Goal: Check status

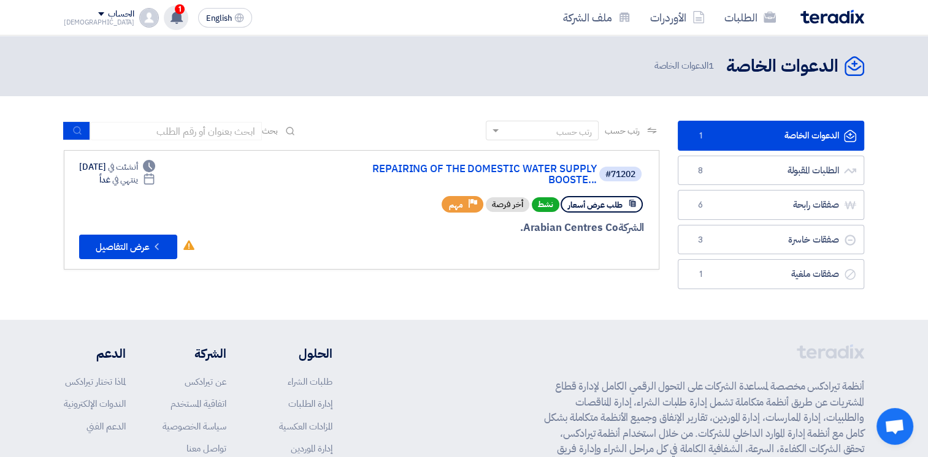
click at [164, 23] on div "1 تم مشاهدة العرض المقدم للطلب "SUPPLY, INSTALLATION & T&C OF THE TRANE PACKAGE…" at bounding box center [176, 18] width 25 height 25
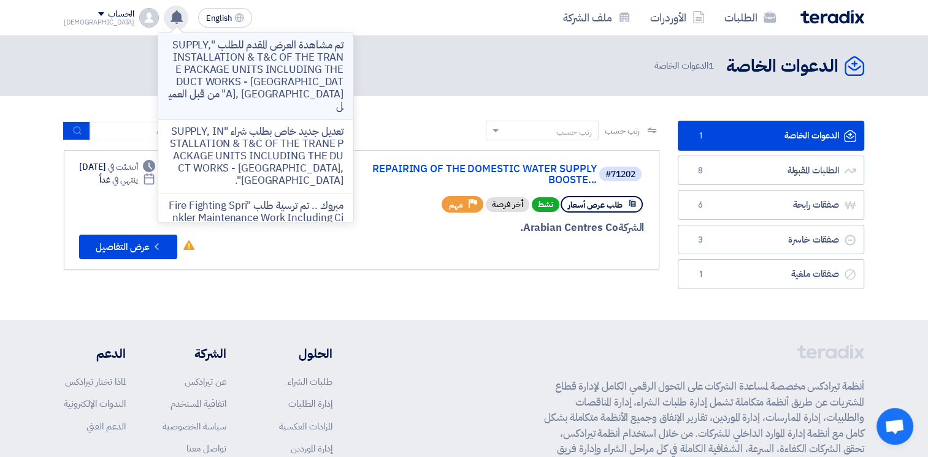
click at [243, 59] on p "تم مشاهدة العرض المقدم للطلب "SUPPLY, INSTALLATION & T&C OF THE TRANE PACKAGE U…" at bounding box center [255, 76] width 175 height 74
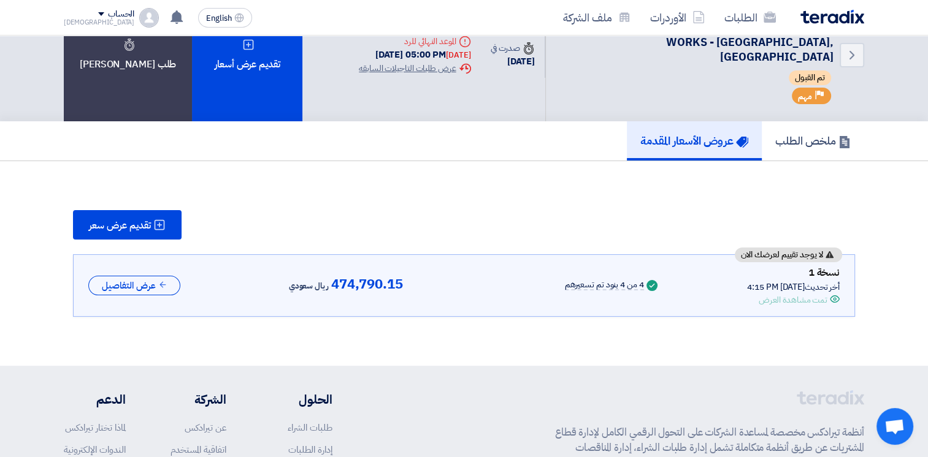
scroll to position [87, 0]
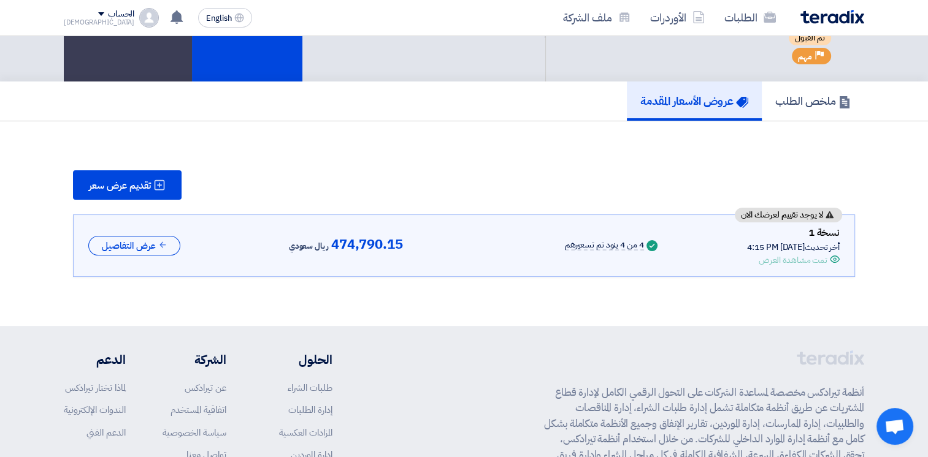
drag, startPoint x: 758, startPoint y: 244, endPoint x: 829, endPoint y: 244, distance: 71.1
click at [829, 254] on div "Offer is Seen تمت مشاهدة العرض" at bounding box center [793, 260] width 93 height 13
drag, startPoint x: 829, startPoint y: 244, endPoint x: 768, endPoint y: 244, distance: 60.7
click at [768, 254] on div "تمت مشاهدة العرض" at bounding box center [792, 260] width 69 height 13
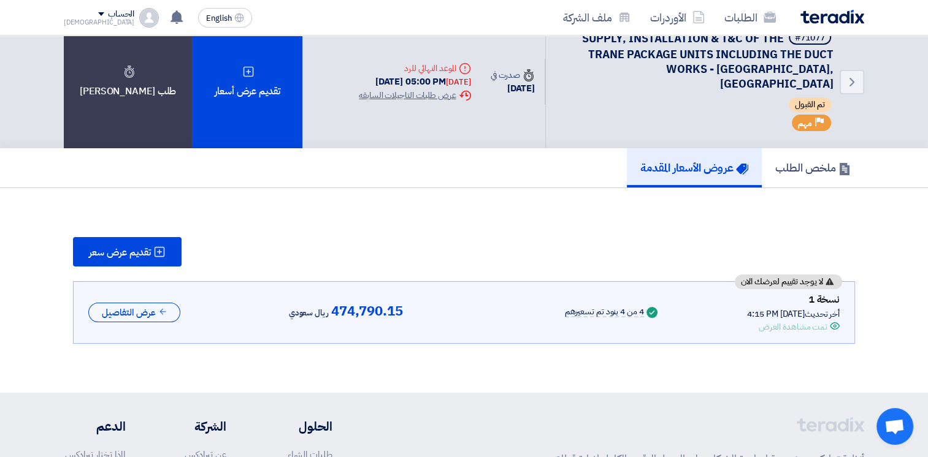
scroll to position [0, 0]
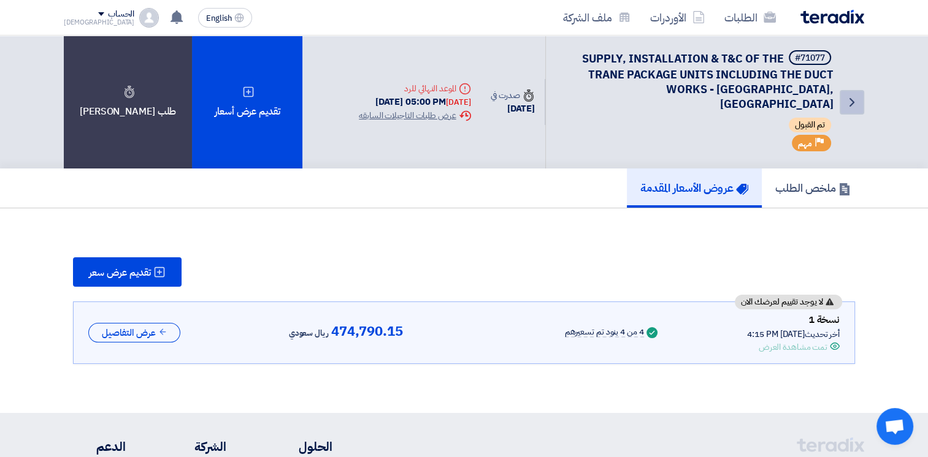
click at [852, 95] on icon "Back" at bounding box center [851, 102] width 15 height 15
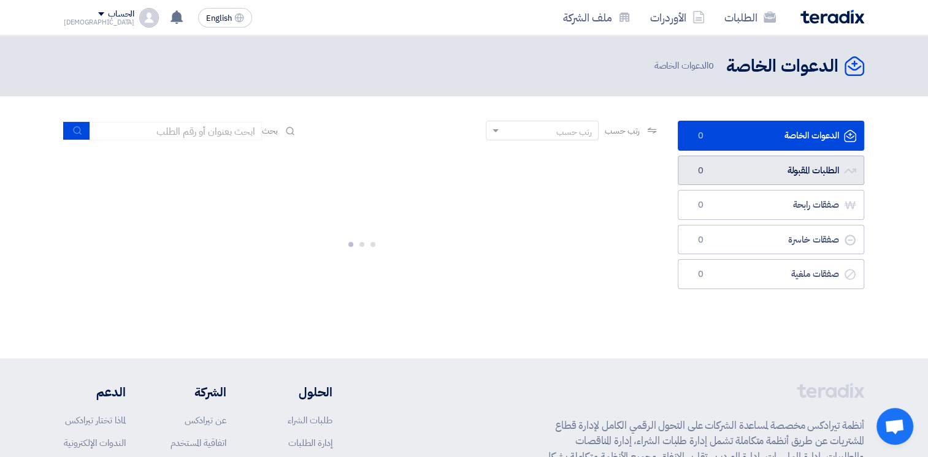
click at [810, 168] on link "الطلبات المقبولة الطلبات المقبولة 0" at bounding box center [771, 171] width 186 height 30
